Goal: Find specific page/section: Find specific page/section

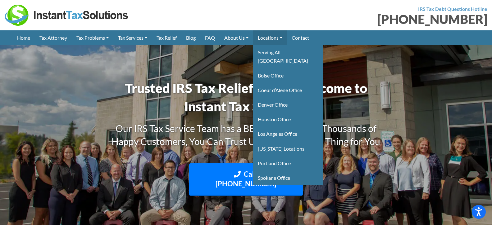
click at [281, 37] on link "Locations" at bounding box center [270, 37] width 34 height 15
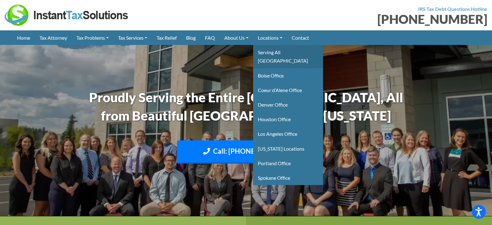
click at [275, 54] on link "Serving All [GEOGRAPHIC_DATA]" at bounding box center [288, 56] width 70 height 23
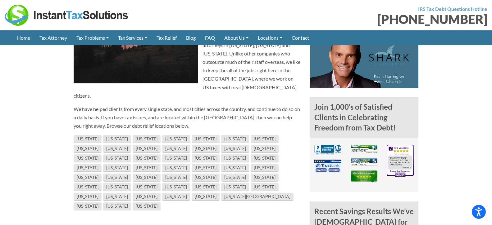
scroll to position [373, 0]
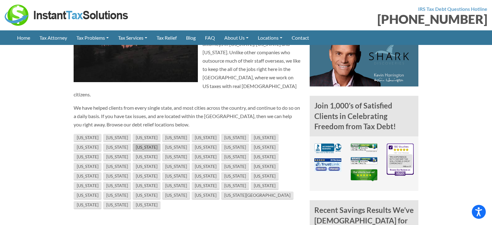
click at [133, 144] on link "[US_STATE]" at bounding box center [147, 148] width 28 height 8
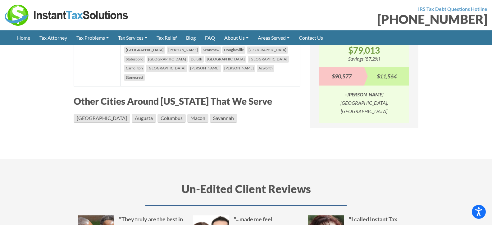
scroll to position [559, 0]
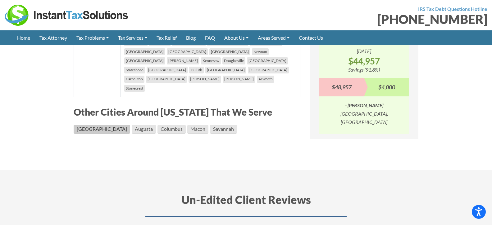
click at [84, 125] on link "Atlanta" at bounding box center [102, 129] width 57 height 9
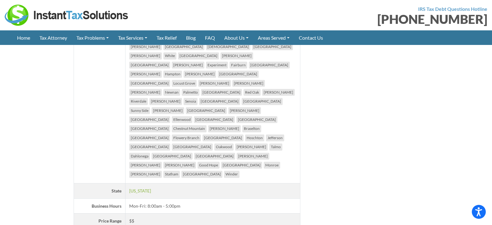
scroll to position [1149, 0]
